Goal: Task Accomplishment & Management: Manage account settings

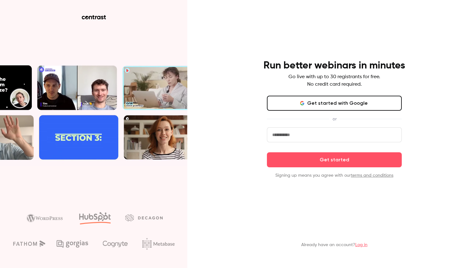
click at [331, 97] on button "Get started with Google" at bounding box center [334, 103] width 135 height 15
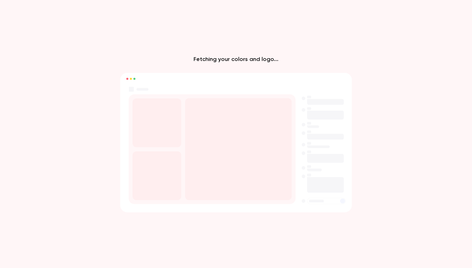
click at [263, 41] on div "Fetching your colors and logo..." at bounding box center [236, 134] width 472 height 268
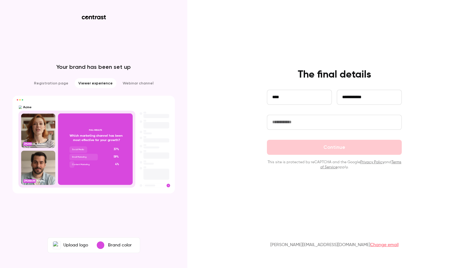
click at [296, 120] on input "text" at bounding box center [334, 122] width 135 height 15
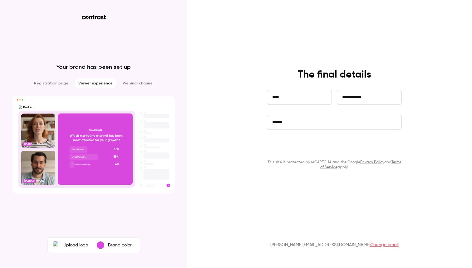
type input "******"
click at [316, 149] on button "Continue" at bounding box center [334, 147] width 135 height 15
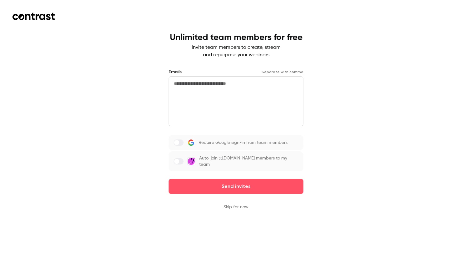
click at [179, 143] on span at bounding box center [176, 142] width 5 height 5
click at [239, 204] on button "Skip for now" at bounding box center [236, 207] width 25 height 6
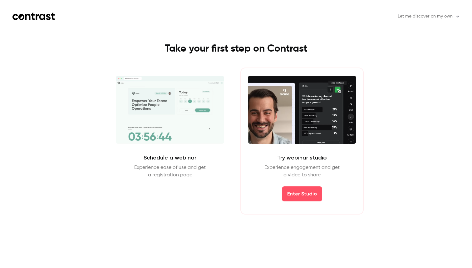
click at [424, 15] on span "Let me discover on my own" at bounding box center [425, 16] width 55 height 7
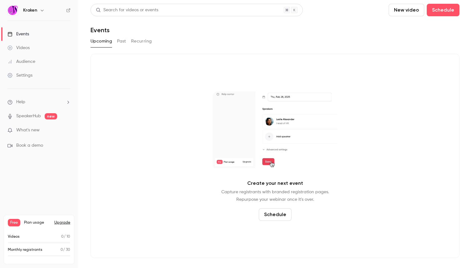
click at [32, 222] on span "Plan usage" at bounding box center [37, 222] width 27 height 5
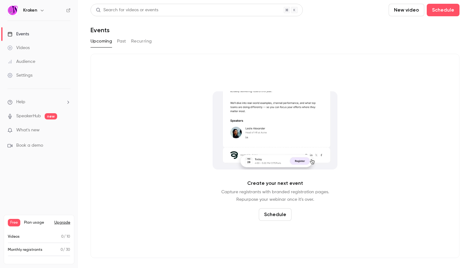
click at [61, 221] on button "Upgrade" at bounding box center [62, 222] width 16 height 5
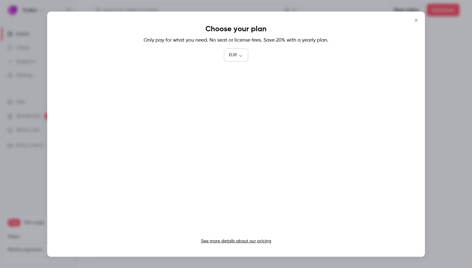
click at [238, 50] on div "EUR *** ​" at bounding box center [236, 55] width 24 height 12
click at [242, 55] on body "Kraken Events Videos Audience Settings Help SpeakerHub new What's new Book a de…" at bounding box center [236, 134] width 472 height 268
click at [236, 122] on li "GBP" at bounding box center [236, 123] width 24 height 16
type input "***"
click at [416, 19] on icon "Close" at bounding box center [415, 20] width 7 height 5
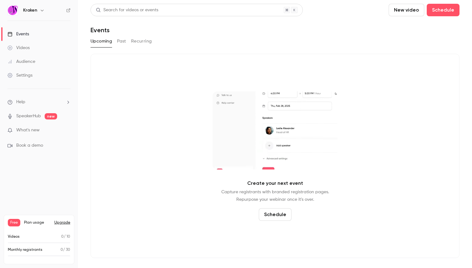
click at [25, 114] on link "SpeakerHub" at bounding box center [28, 116] width 25 height 7
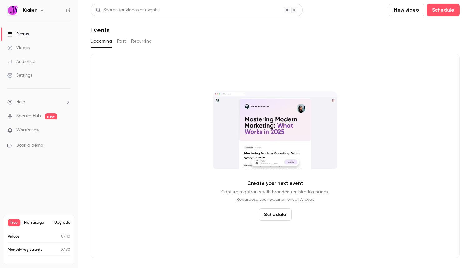
click at [29, 80] on link "Settings" at bounding box center [39, 75] width 78 height 14
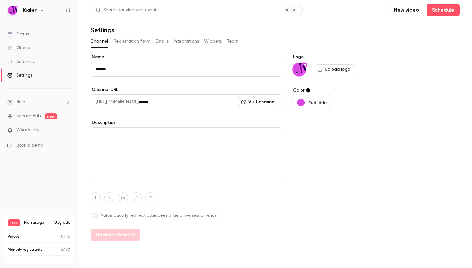
click at [129, 40] on button "Registration form" at bounding box center [131, 41] width 37 height 10
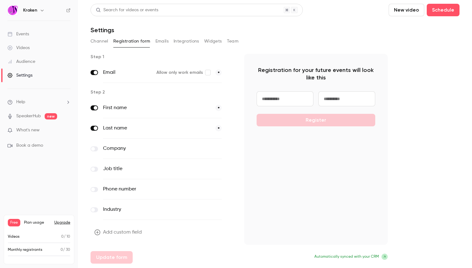
click at [188, 38] on button "Integrations" at bounding box center [187, 41] width 26 height 10
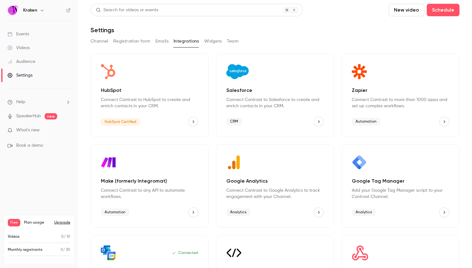
click at [199, 122] on div "HubSpot Connect Contrast to HubSpot to create and enrich contacts in your CRM. …" at bounding box center [150, 95] width 118 height 83
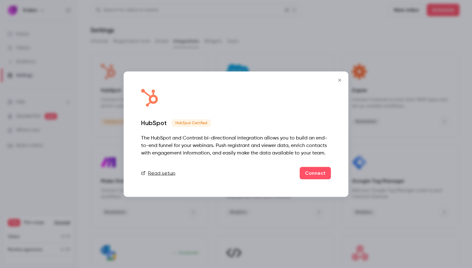
click at [340, 80] on icon "Close" at bounding box center [339, 79] width 3 height 3
